Goal: Communication & Community: Ask a question

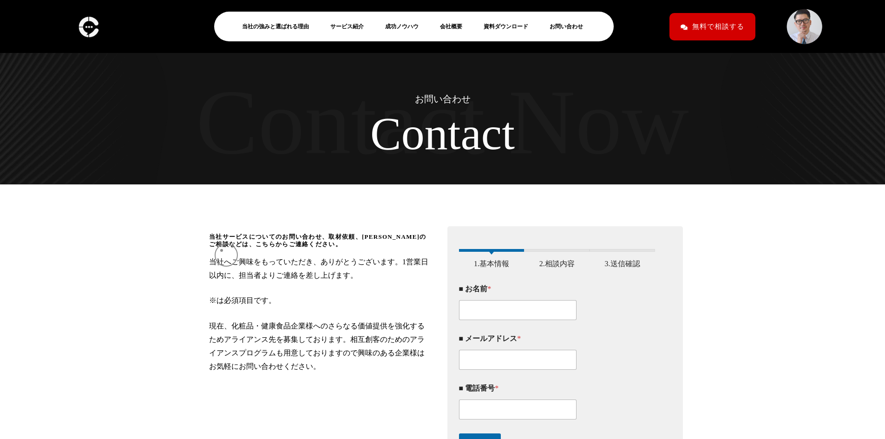
click at [221, 248] on span "当社サービスについてのお問い合わせ、取材依頼、[PERSON_NAME]のご相談などは、こちらからご連絡ください。" at bounding box center [320, 240] width 222 height 15
click at [88, 32] on img at bounding box center [89, 26] width 26 height 27
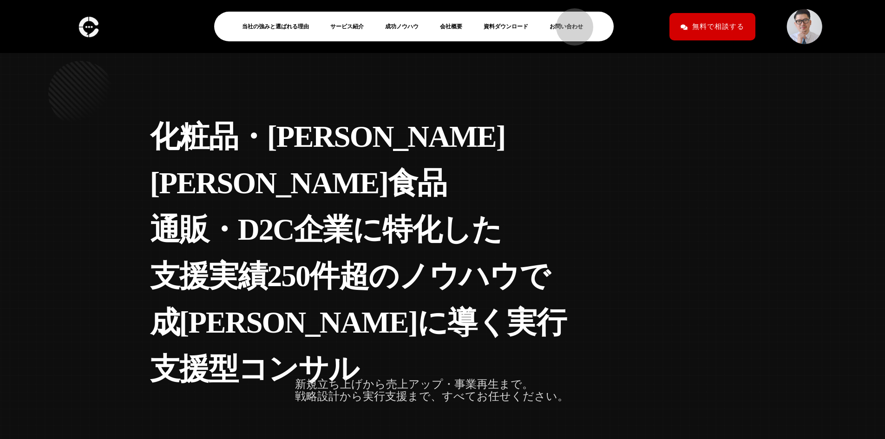
click at [570, 22] on link "お問い合わせ" at bounding box center [569, 26] width 41 height 11
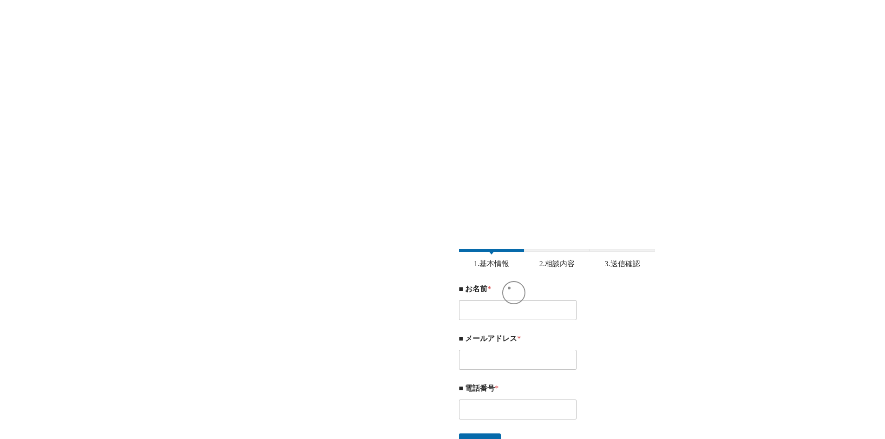
scroll to position [46, 0]
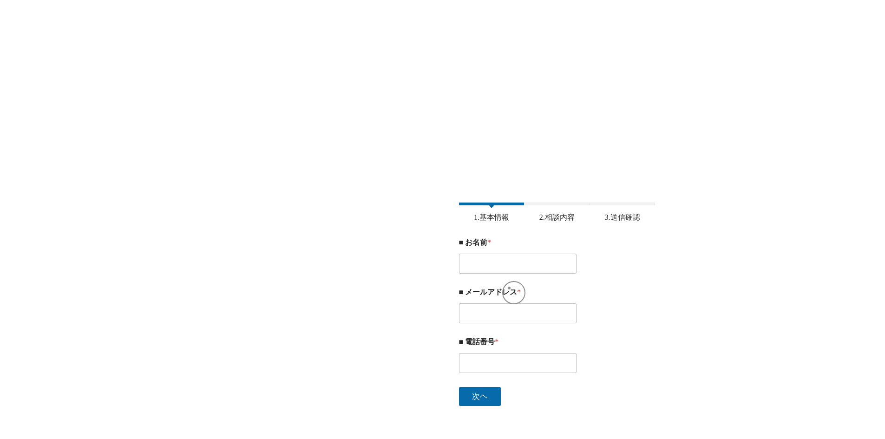
click at [509, 280] on div "■ お名前 *" at bounding box center [557, 256] width 196 height 50
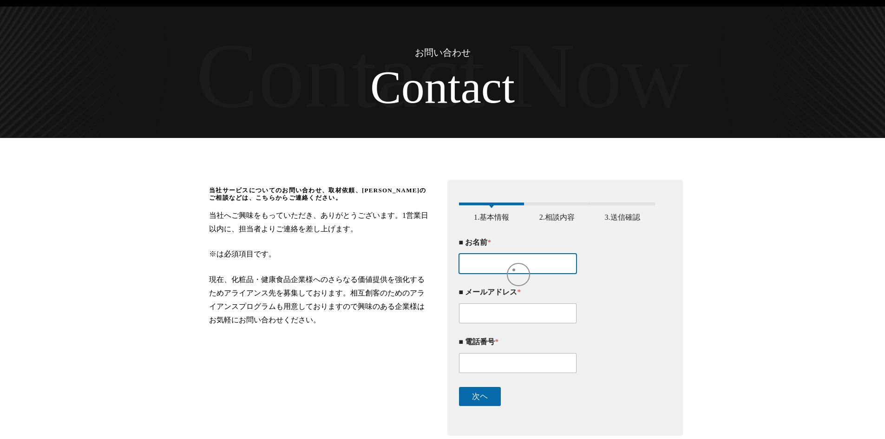
click at [514, 270] on input "■ お名前 *" at bounding box center [518, 264] width 118 height 20
type input "[PERSON_NAME]"
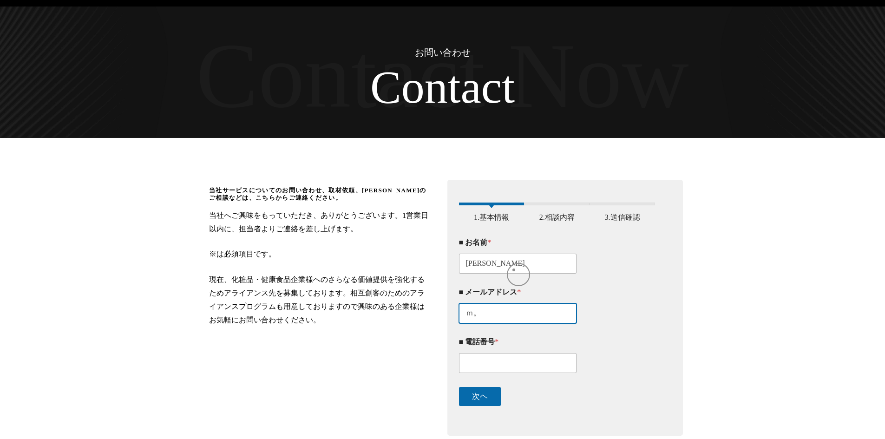
type input "ｍ"
type input "[EMAIL_ADDRESS][DOMAIN_NAME]"
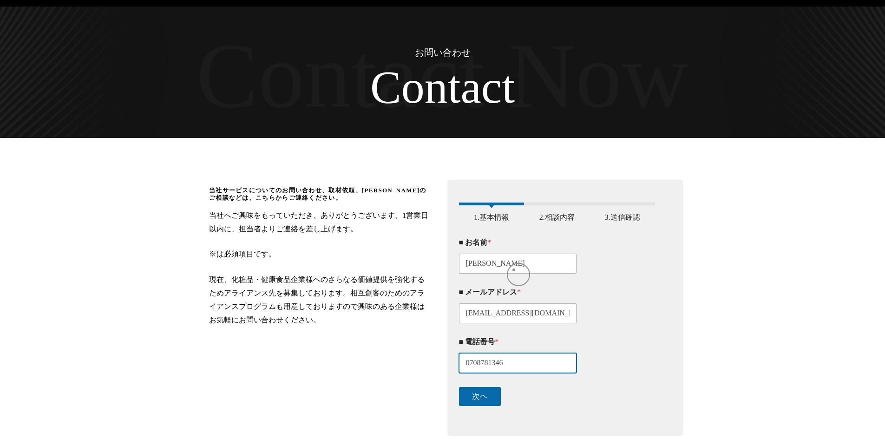
type input "07087813460"
click at [478, 401] on button "次ヘ" at bounding box center [480, 396] width 42 height 19
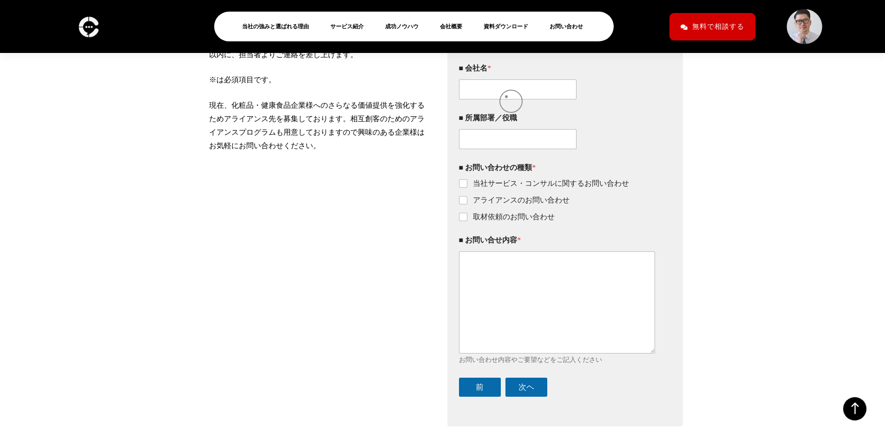
scroll to position [219, 0]
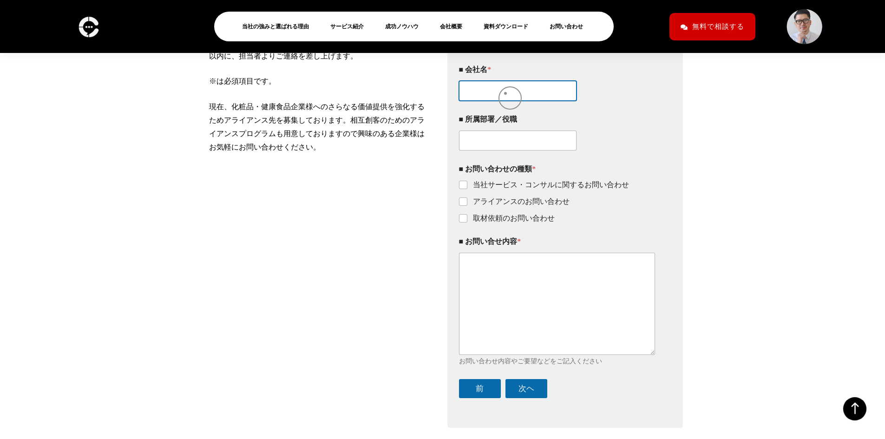
click at [505, 93] on input "■ 会社名 *" at bounding box center [518, 91] width 118 height 20
type input "k"
type input "株式会社日本M&Aセンター"
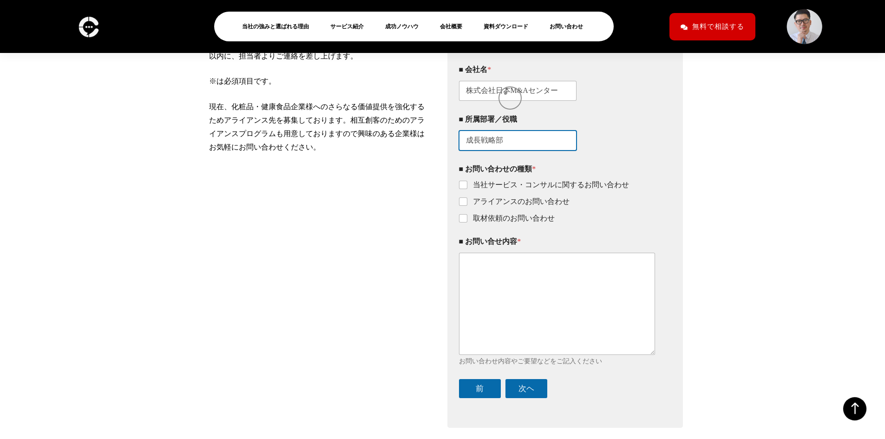
type input "成長戦略部"
click at [464, 189] on input "当社サービス・コンサルに関するお問い合わせ" at bounding box center [463, 185] width 7 height 7
checkbox input "true"
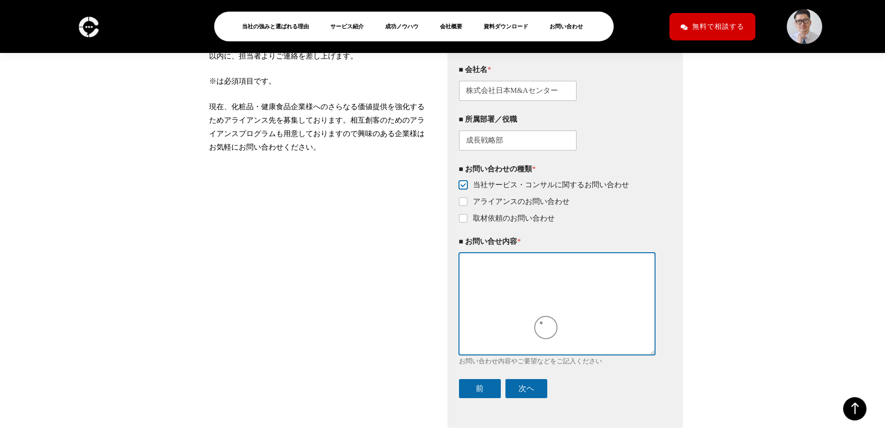
click at [538, 323] on textarea "■ お問い合せ内容 *" at bounding box center [557, 304] width 196 height 102
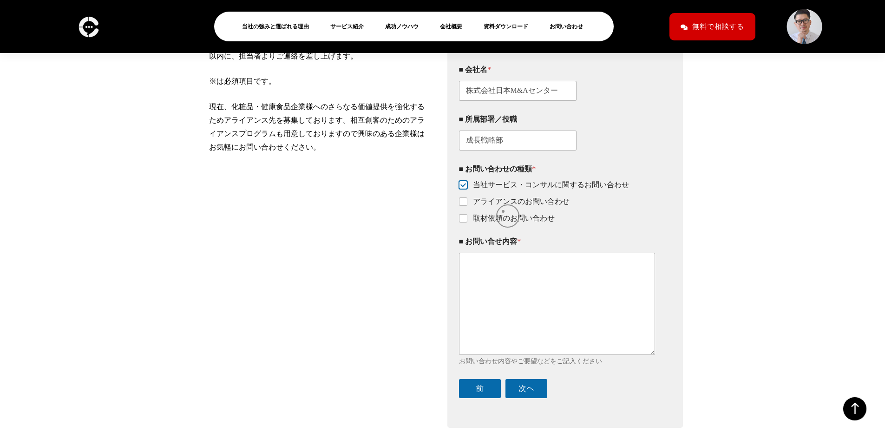
click at [503, 207] on label "アライアンスのお問い合わせ" at bounding box center [518, 202] width 102 height 10
click at [467, 206] on input "アライアンスのお問い合わせ" at bounding box center [463, 201] width 7 height 7
checkbox input "true"
click at [466, 189] on input "当社サービス・コンサルに関するお問い合わせ" at bounding box center [463, 185] width 7 height 7
checkbox input "false"
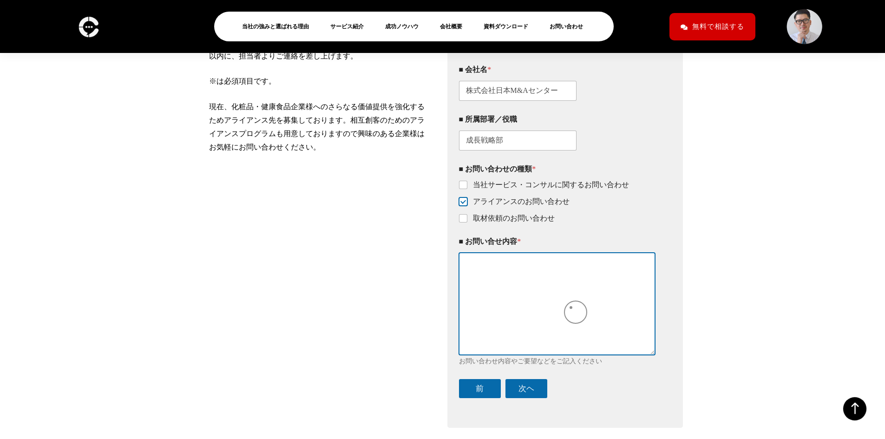
click at [571, 307] on textarea "■ お問い合せ内容 *" at bounding box center [557, 304] width 196 height 102
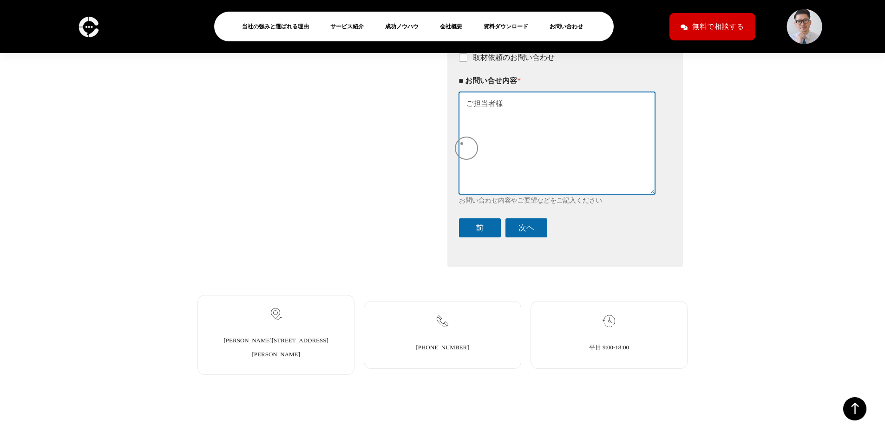
scroll to position [378, 0]
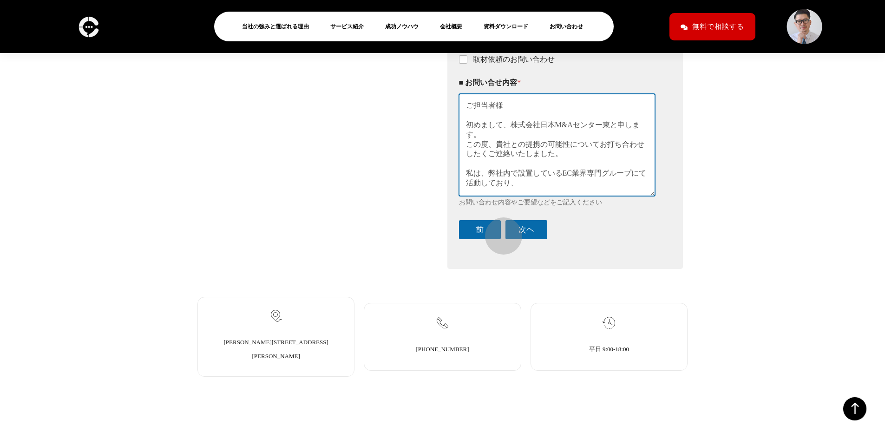
paste textarea "https://www.nihon-ma.co.jp/page/231114_information/"
click at [521, 190] on textarea "ご担当者様 初めまして、株式会社日本M&Aセンター東と申します。 この度、貴社との提携の可能性についてお打ち合わせしたくご連絡いたしました。 私は、弊社内で設…" at bounding box center [557, 145] width 196 height 102
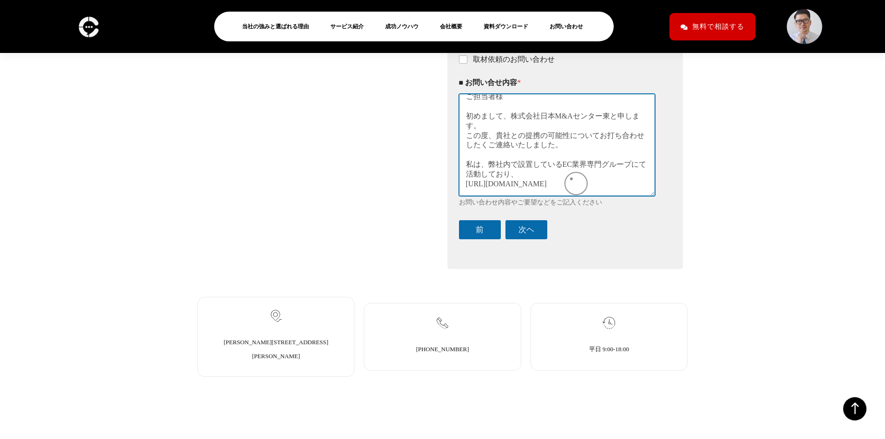
click at [571, 179] on textarea "ご担当者様 初めまして、株式会社日本M&Aセンター東と申します。 この度、貴社との提携の可能性についてお打ち合わせしたくご連絡いたしました。 私は、弊社内で設…" at bounding box center [557, 145] width 196 height 102
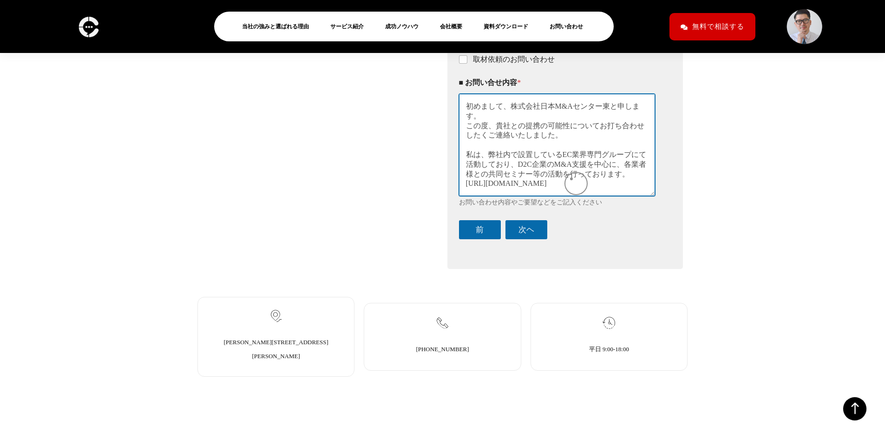
scroll to position [38, 0]
click at [621, 195] on textarea "ご担当者様 初めまして、株式会社日本M&Aセンター東と申します。 この度、貴社との提携の可能性についてお打ち合わせしたくご連絡いたしました。 私は、弊社内で設…" at bounding box center [557, 145] width 196 height 102
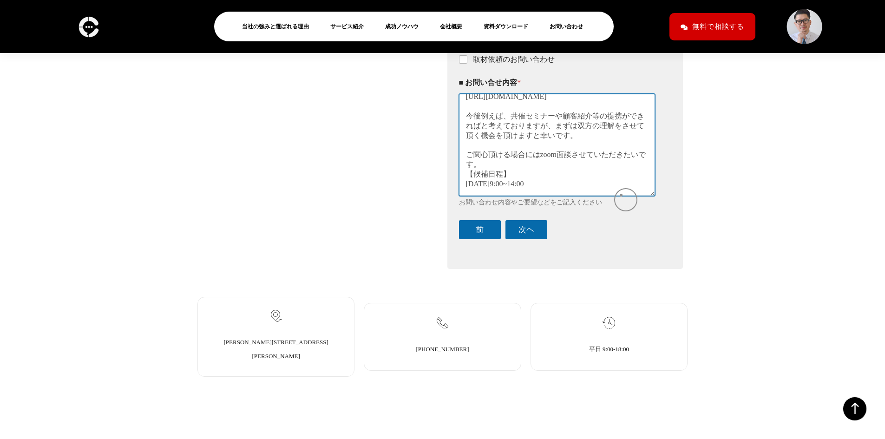
scroll to position [128, 0]
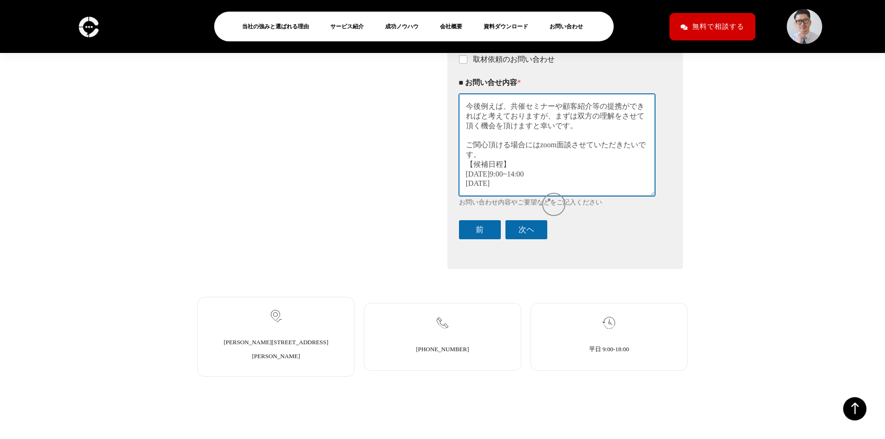
click at [549, 195] on textarea "ご担当者様 初めまして、株式会社日本M&Aセンター東と申します。 この度、貴社との提携の可能性についてお打ち合わせしたくご連絡いたしました。 私は、弊社内で設…" at bounding box center [557, 145] width 196 height 102
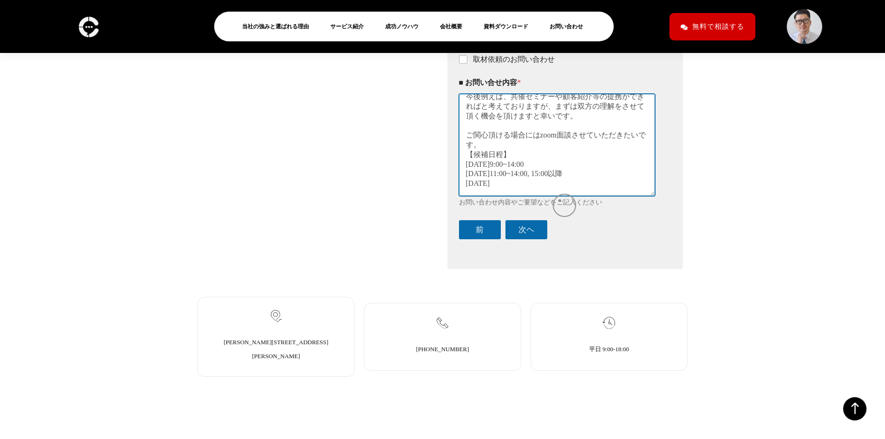
click at [560, 195] on textarea "ご担当者様 初めまして、株式会社日本M&Aセンター東と申します。 この度、貴社との提携の可能性についてお打ち合わせしたくご連絡いたしました。 私は、弊社内で設…" at bounding box center [557, 145] width 196 height 102
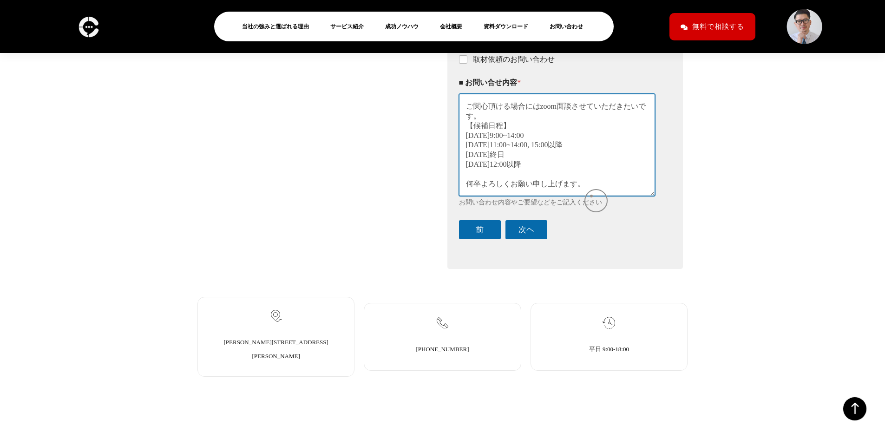
scroll to position [186, 0]
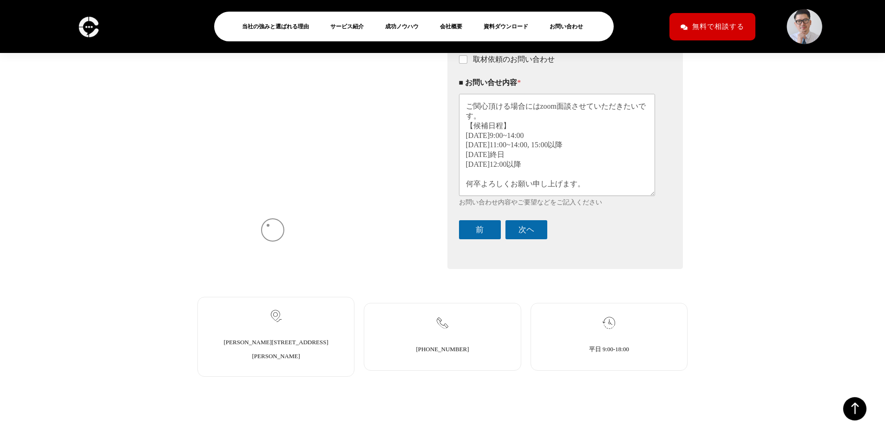
click at [268, 225] on div "当社サービスについてのお問い合わせ、取材依頼、アライアンスのご相談などは、こちらからご連絡ください。 当社へご興味をもっていただき、ありがとうございます。1営…" at bounding box center [320, 65] width 222 height 421
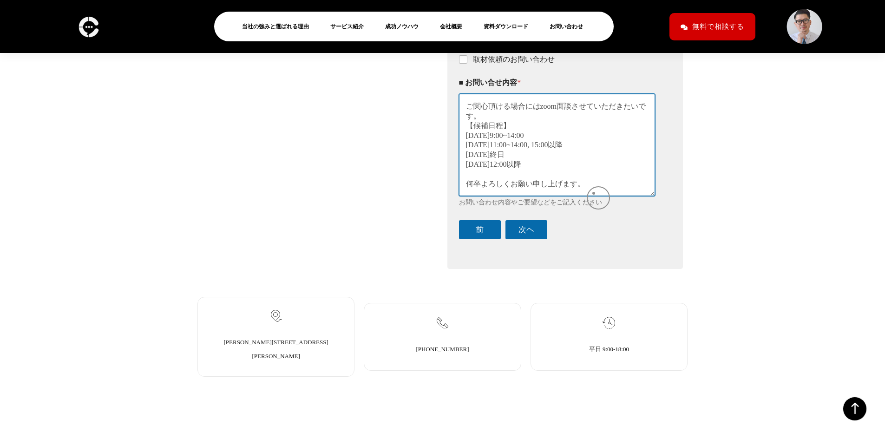
click at [593, 193] on textarea "ご担当者様 初めまして、株式会社日本M&Aセンター東と申します。 この度、貴社との提携の可能性についてお打ち合わせしたくご連絡いたしました。 私は、弊社内で設…" at bounding box center [557, 145] width 196 height 102
paste textarea "※※※※※※※※※※※※※※※※※※ 株式会社日本Ｍ＆Ａセンター 成長戦略部　東　誠 mail： m.higashi@nihon-ma.co.jp Tel ：…"
type textarea "ご担当者様 初めまして、株式会社日本M&Aセンター東と申します。 この度、貴社との提携の可能性についてお打ち合わせしたくご連絡いたしました。 私は、弊社内で設…"
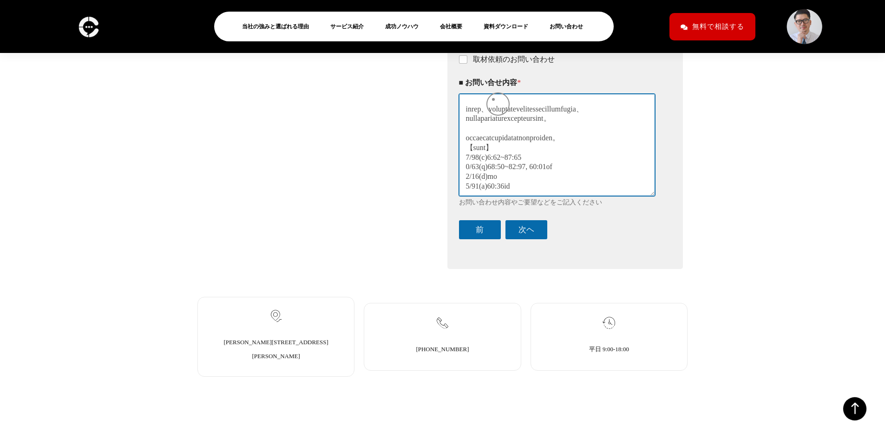
scroll to position [0, 0]
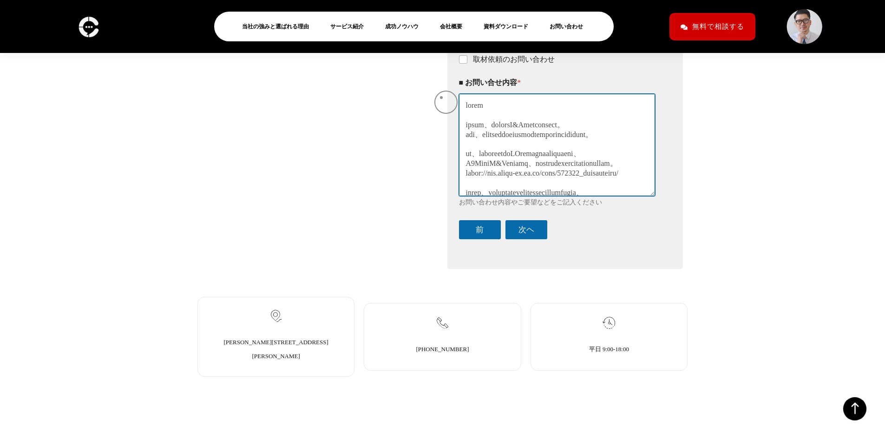
drag, startPoint x: 604, startPoint y: 188, endPoint x: 441, endPoint y: 98, distance: 186.2
click at [441, 98] on div "当社サービスについてのお問い合わせ、取材依頼、アライアンスのご相談などは、こちらからご連絡ください。 当社へご興味をもっていただき、ありがとうございます。1営…" at bounding box center [442, 59] width 490 height 430
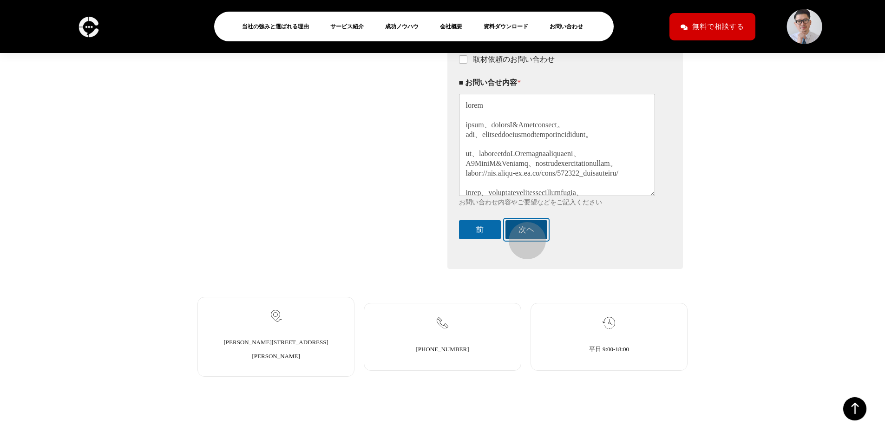
click at [522, 236] on button "次ヘ" at bounding box center [526, 229] width 42 height 19
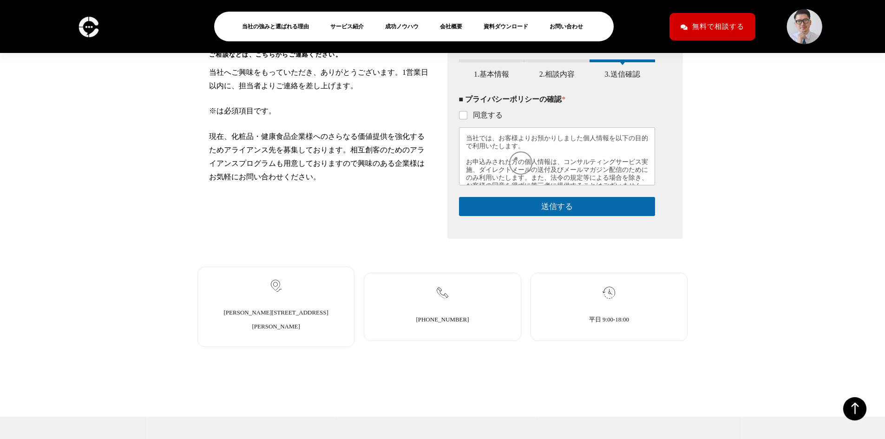
scroll to position [189, 0]
click at [479, 121] on label "同意する" at bounding box center [484, 116] width 35 height 10
click at [467, 120] on input "同意する" at bounding box center [463, 116] width 7 height 7
checkbox input "true"
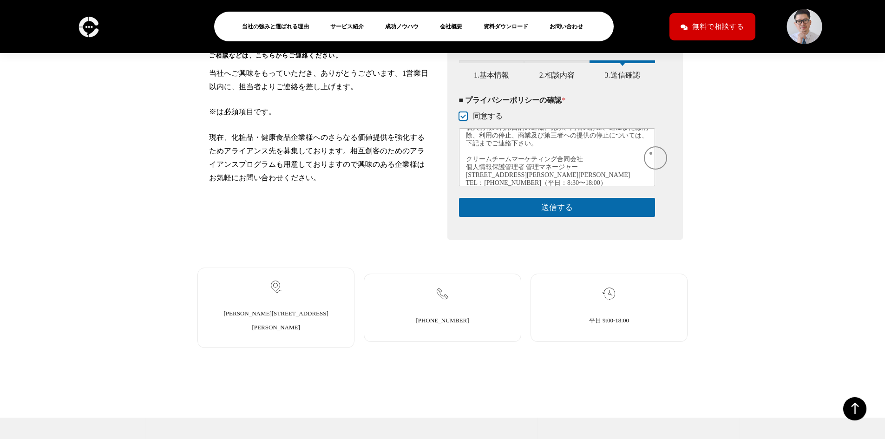
scroll to position [272, 0]
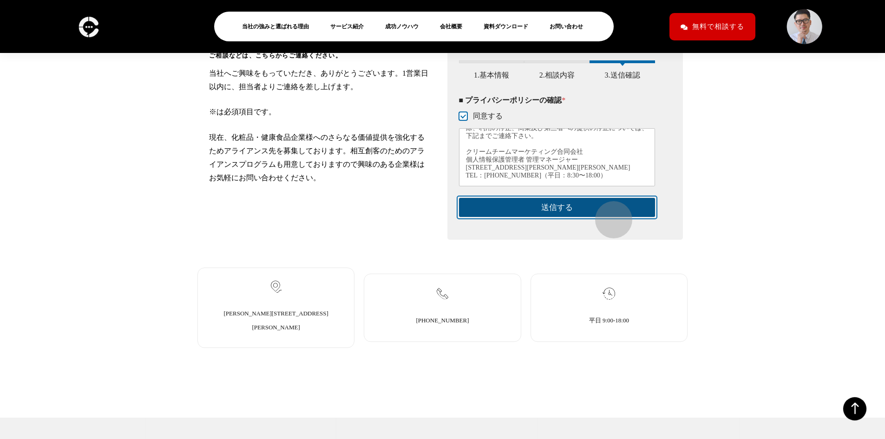
click at [609, 215] on button "送信する" at bounding box center [557, 207] width 196 height 19
